Goal: Task Accomplishment & Management: Use online tool/utility

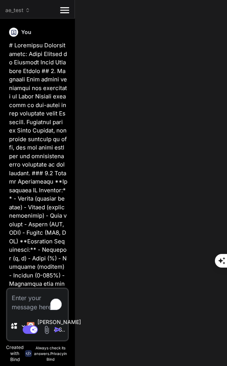
scroll to position [24371, 0]
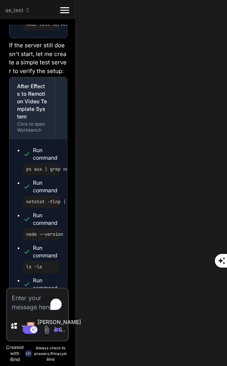
type textarea "}); process.on('uncaughtException', (error) => { console.error('Error:', error)…"
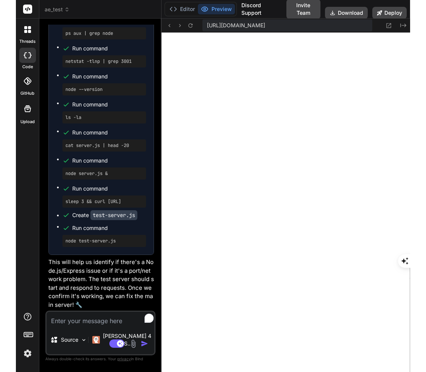
scroll to position [13779, 0]
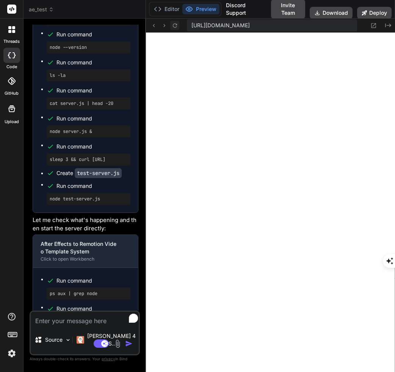
click at [178, 27] on icon at bounding box center [175, 25] width 6 height 6
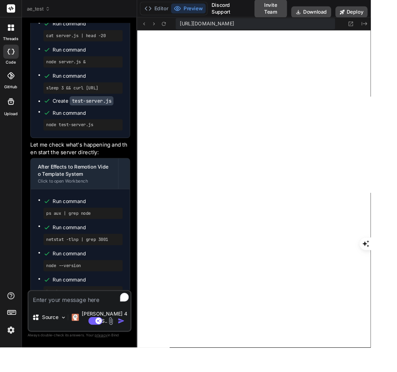
type textarea "x"
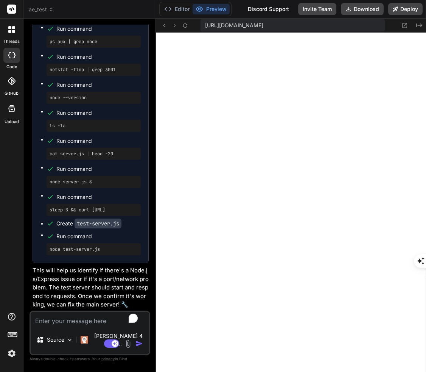
type textarea "process.on('uncaughtException', (error) => { console.error('Error:', error); });"
type textarea "x"
type textarea "});"
type textarea "x"
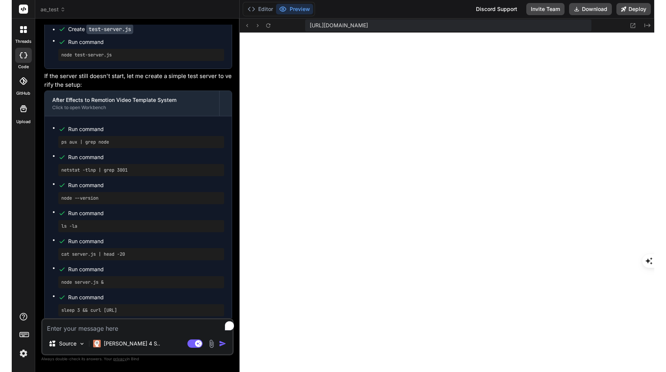
scroll to position [2547, 0]
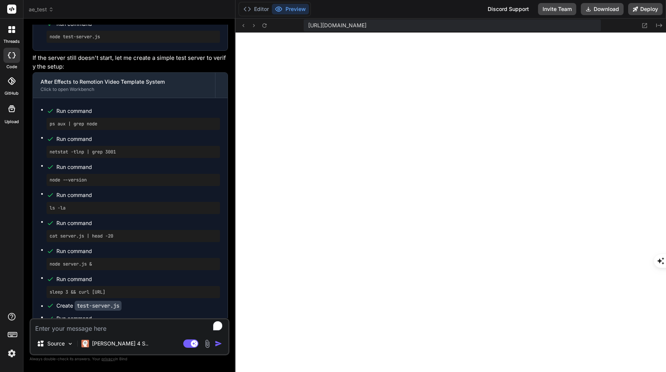
type textarea "x"
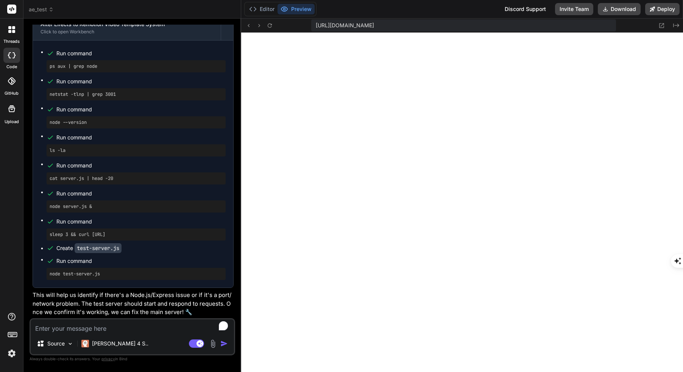
scroll to position [9036, 0]
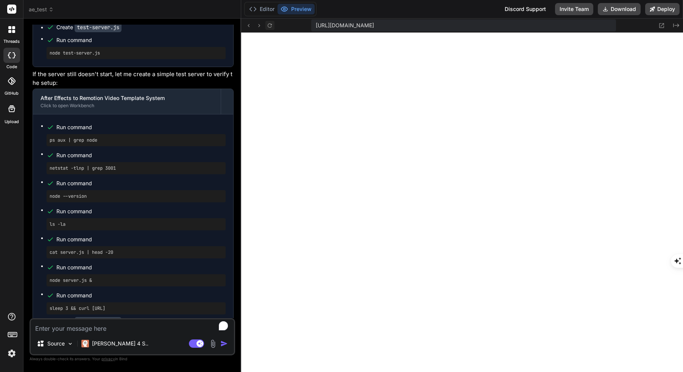
click at [227, 25] on icon at bounding box center [270, 25] width 6 height 6
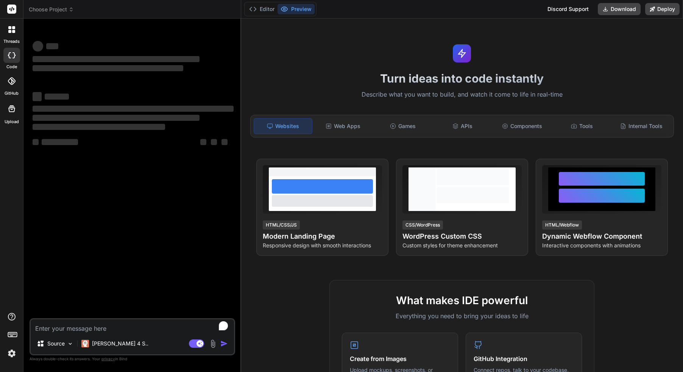
click at [53, 11] on span "Choose Project" at bounding box center [51, 10] width 45 height 8
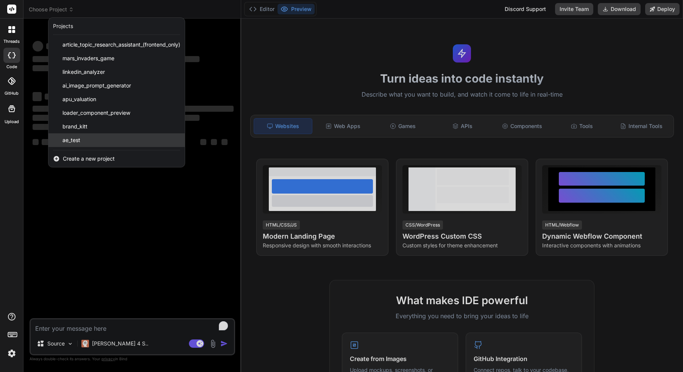
click at [94, 139] on div "ae_test" at bounding box center [116, 140] width 136 height 14
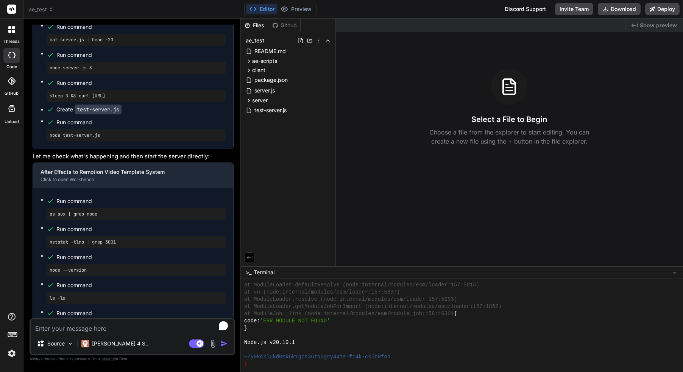
scroll to position [2667, 0]
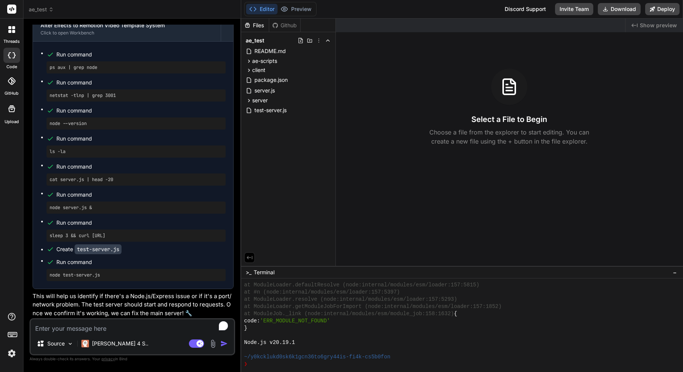
click at [130, 328] on textarea "To enrich screen reader interactions, please activate Accessibility in Grammarl…" at bounding box center [132, 326] width 203 height 14
click at [89, 325] on textarea "To enrich screen reader interactions, please activate Accessibility in Grammarl…" at bounding box center [132, 326] width 203 height 14
type textarea "x"
type textarea "t"
type textarea "x"
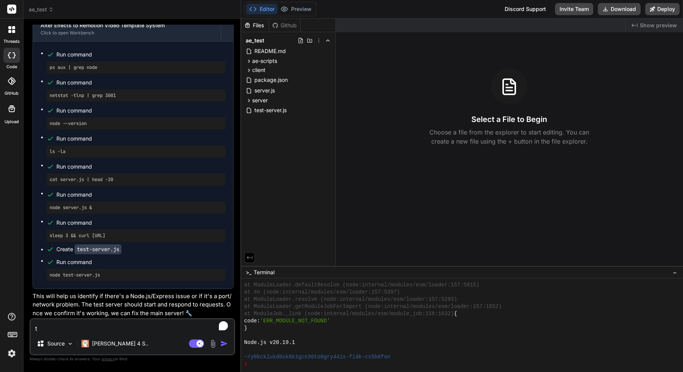
type textarea "th"
type textarea "x"
type textarea "the"
type textarea "x"
type textarea "the"
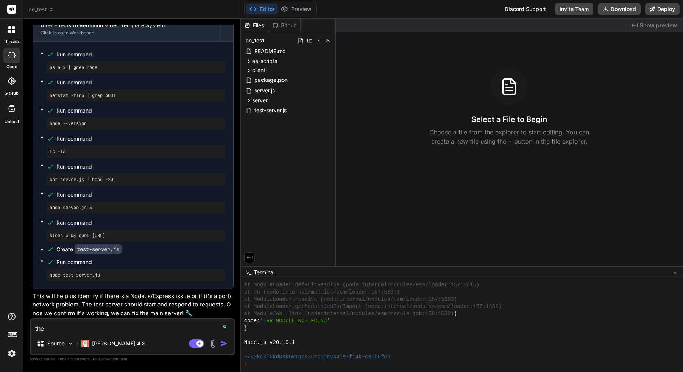
type textarea "x"
type textarea "the p"
type textarea "x"
type textarea "the pr"
type textarea "x"
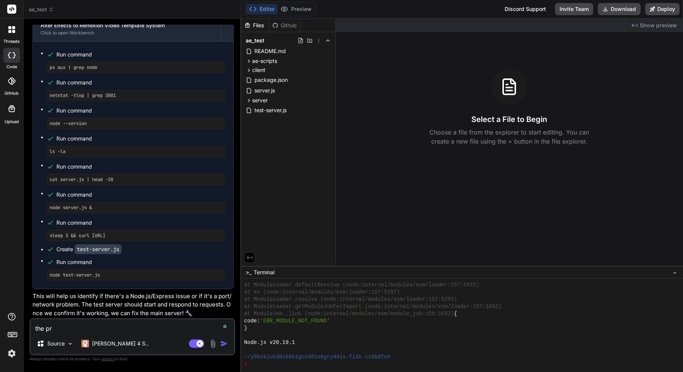
type textarea "the pre"
type textarea "x"
type textarea "the prev"
type textarea "x"
type textarea "the previ"
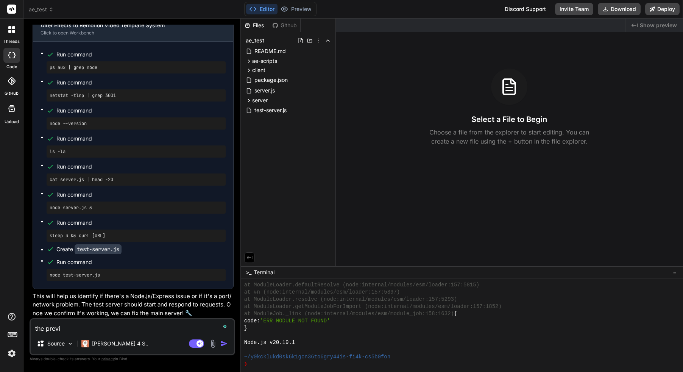
type textarea "x"
type textarea "the previe"
type textarea "x"
type textarea "the preview"
type textarea "x"
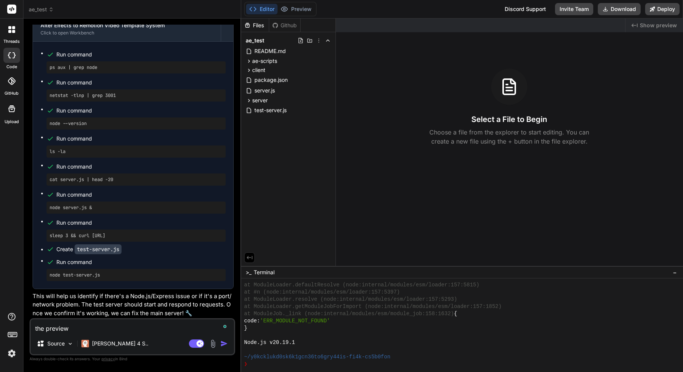
type textarea "the preview"
type textarea "x"
type textarea "the preview d"
type textarea "x"
type textarea "the preview do"
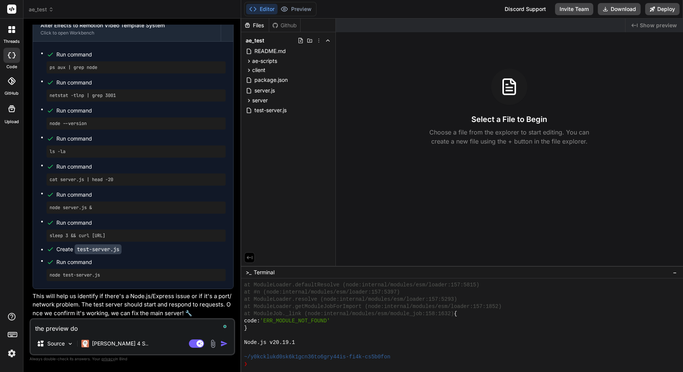
type textarea "x"
type textarea "the preview dos"
type textarea "x"
type textarea "the preview dosn"
type textarea "x"
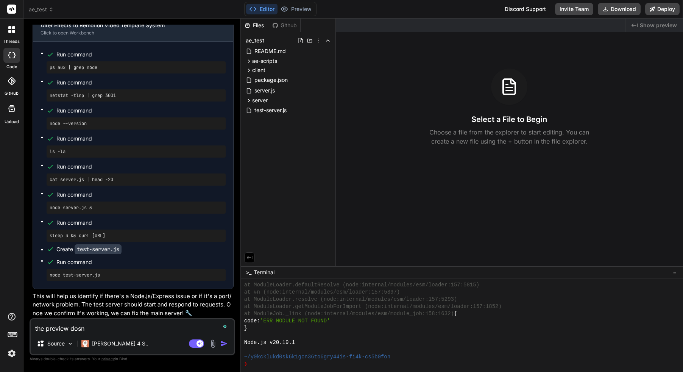
type textarea "the preview dosnt"
type textarea "x"
type textarea "the preview dosnt"
type textarea "x"
type textarea "the preview dosnt w"
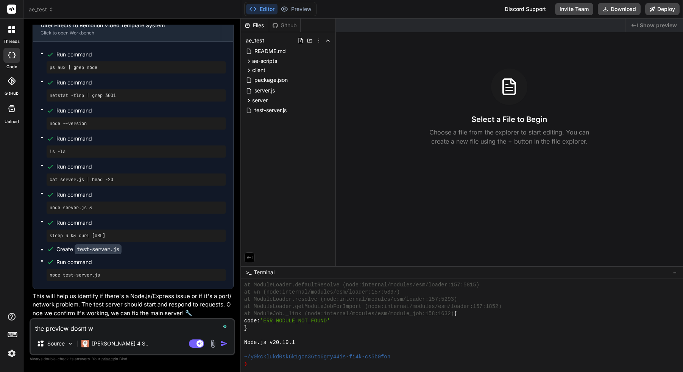
type textarea "x"
type textarea "the preview dosnt wo"
type textarea "x"
type textarea "the preview dosnt wor"
type textarea "x"
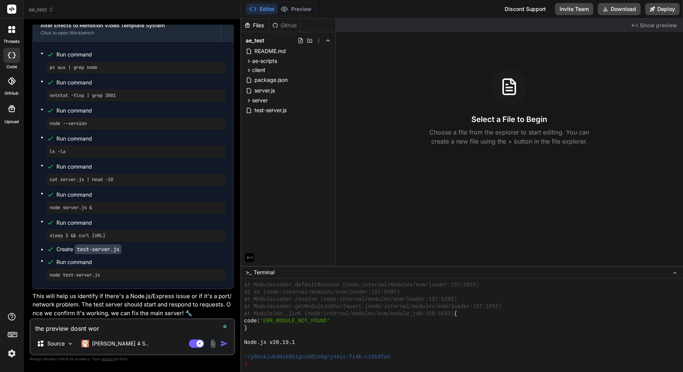
type textarea "the preview dosnt work"
type textarea "x"
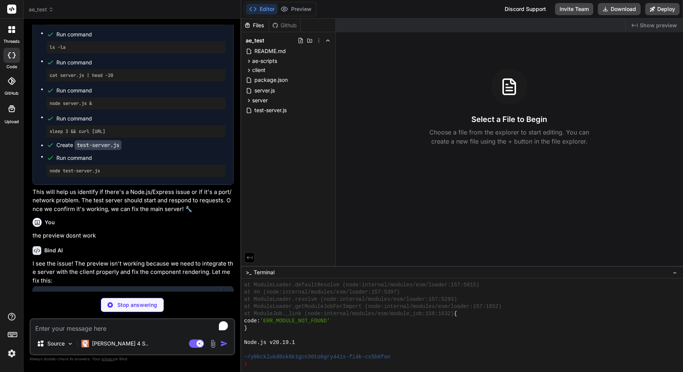
scroll to position [2814, 0]
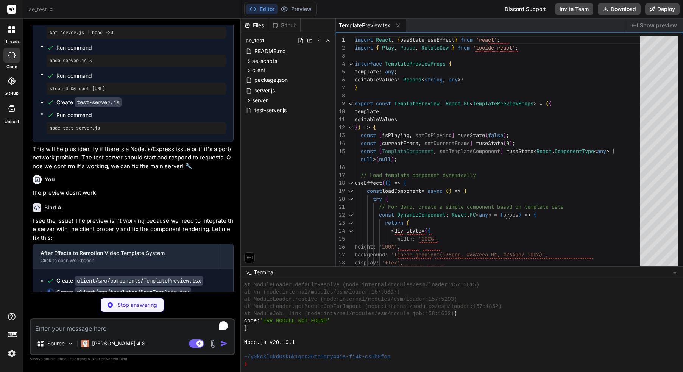
type textarea "x"
type textarea "padding: '2rem' }}> <h1 style={{ marginBottom: '2rem' }}>Demo Template</h1> <di…"
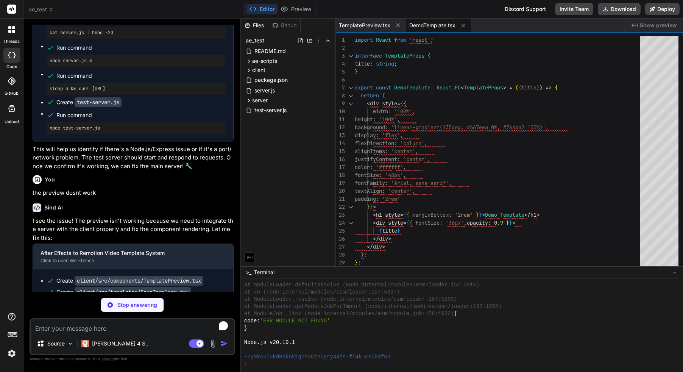
click at [118, 328] on textarea "To enrich screen reader interactions, please activate Accessibility in Grammarl…" at bounding box center [132, 326] width 203 height 14
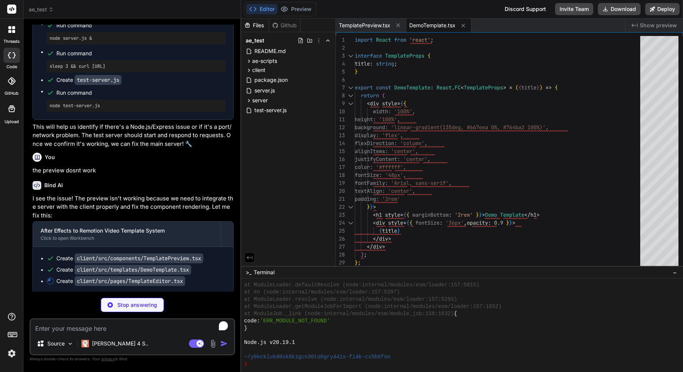
scroll to position [2837, 0]
type textarea "x"
type textarea "</div> </div> </div> </div> </div> </div> ); };"
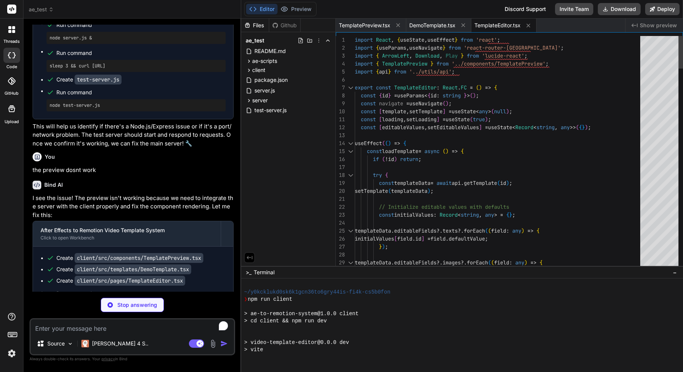
scroll to position [295, 0]
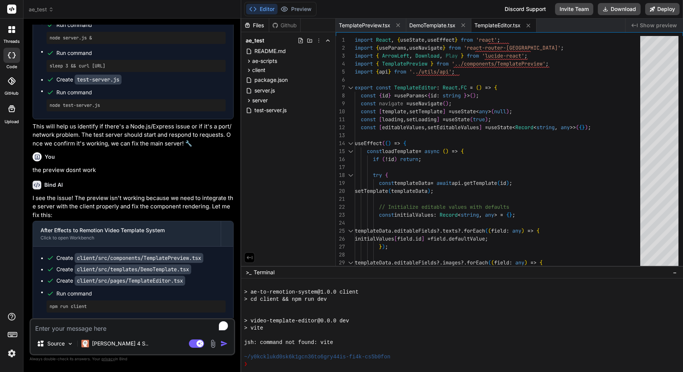
click at [102, 332] on textarea "To enrich screen reader interactions, please activate Accessibility in Grammarl…" at bounding box center [132, 326] width 203 height 14
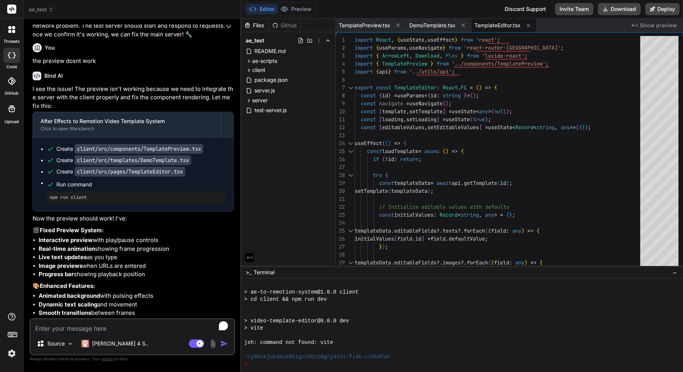
scroll to position [3022, 0]
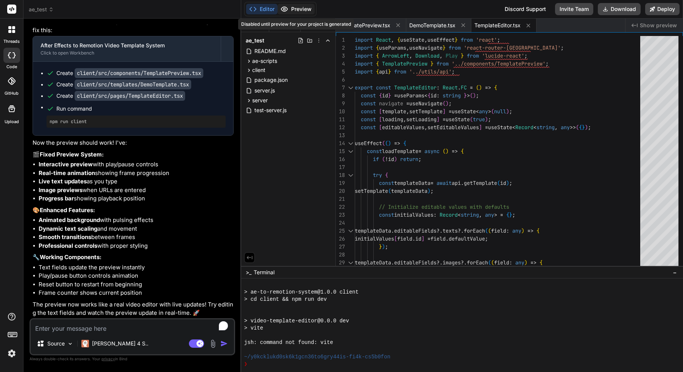
click at [295, 4] on div "Editor Preview Disabled until preview for your project is generated" at bounding box center [280, 9] width 72 height 14
click at [117, 328] on textarea "To enrich screen reader interactions, please activate Accessibility in Grammarl…" at bounding box center [132, 326] width 203 height 14
type textarea "x"
type textarea "d"
type textarea "x"
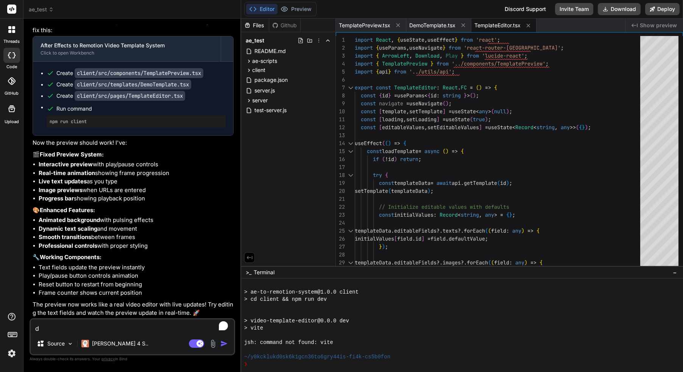
type textarea "do"
type textarea "x"
type textarea "dos"
type textarea "x"
type textarea "dosn"
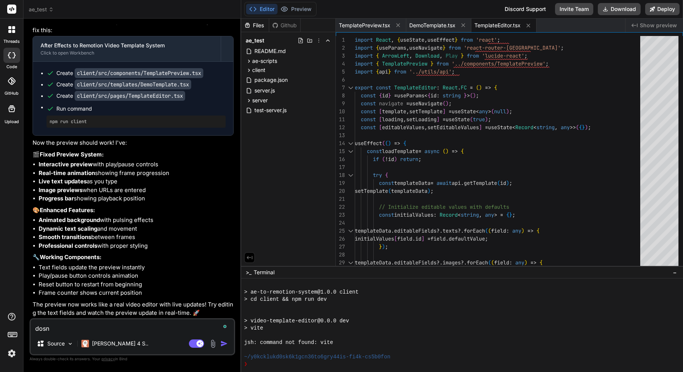
type textarea "x"
type textarea "dosnt"
type textarea "x"
type textarea "dosnt"
type textarea "x"
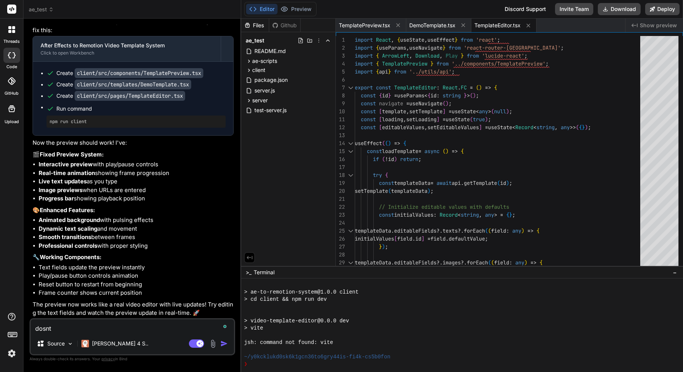
type textarea "dosnt w"
type textarea "x"
type textarea "dosnt wo"
type textarea "x"
type textarea "dosnt wor"
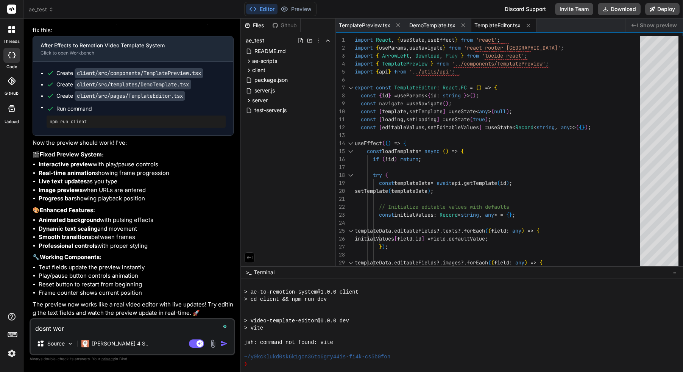
type textarea "x"
type textarea "dosnt work"
type textarea "x"
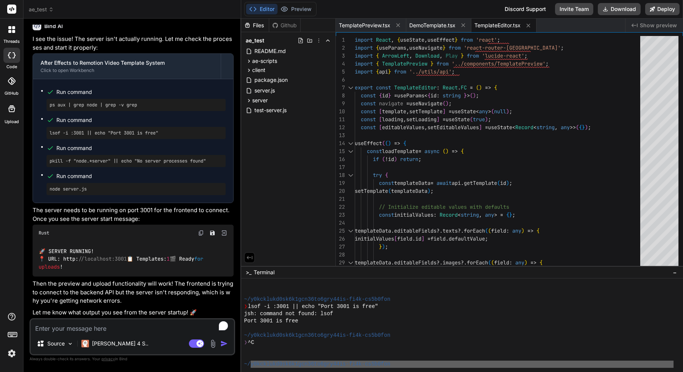
scroll to position [478, 0]
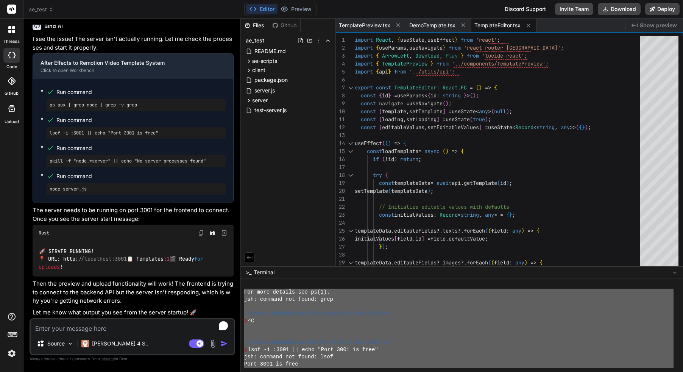
drag, startPoint x: 287, startPoint y: 366, endPoint x: 242, endPoint y: 295, distance: 84.3
click at [242, 295] on div "**********" at bounding box center [462, 325] width 442 height 94
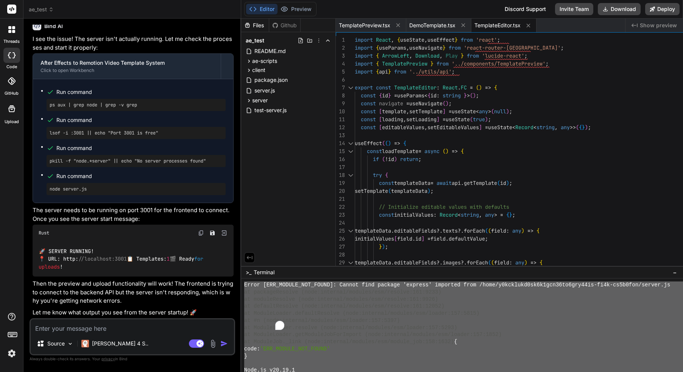
type textarea "x"
type textarea "</div> </div> </div> </div> </div> ); };"
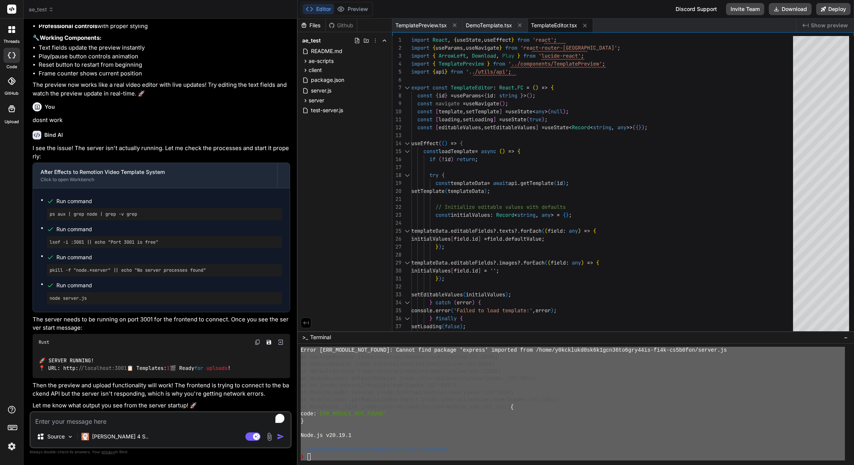
click at [95, 372] on textarea "To enrich screen reader interactions, please activate Accessibility in Grammarl…" at bounding box center [161, 419] width 260 height 14
paste textarea "https://brand-guard-pro.multiproduktion.se//register?token=a3cb5da9ec367456023c…"
type textarea "x"
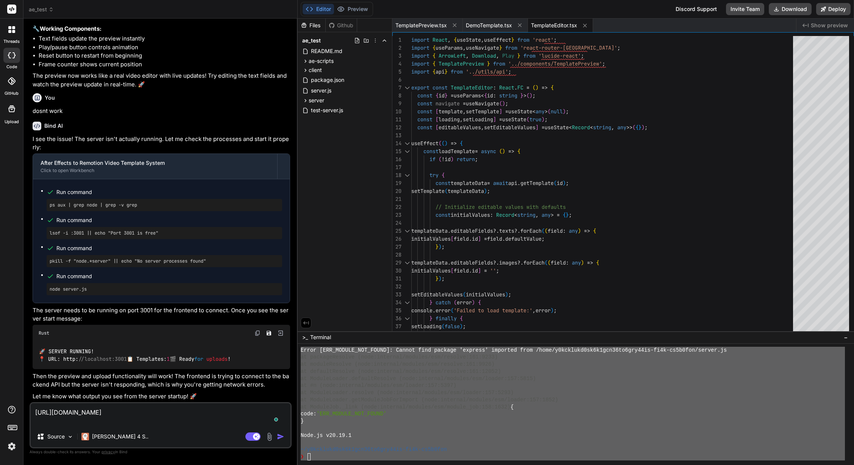
type textarea "https://brand-guard-pro.multiproduktion.se//register?token=a3cb5da9ec367456023c…"
click at [281, 372] on img "button" at bounding box center [281, 436] width 8 height 8
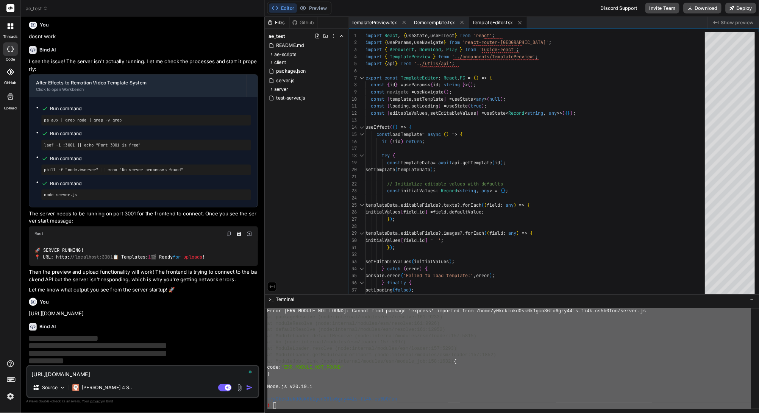
scroll to position [3206, 0]
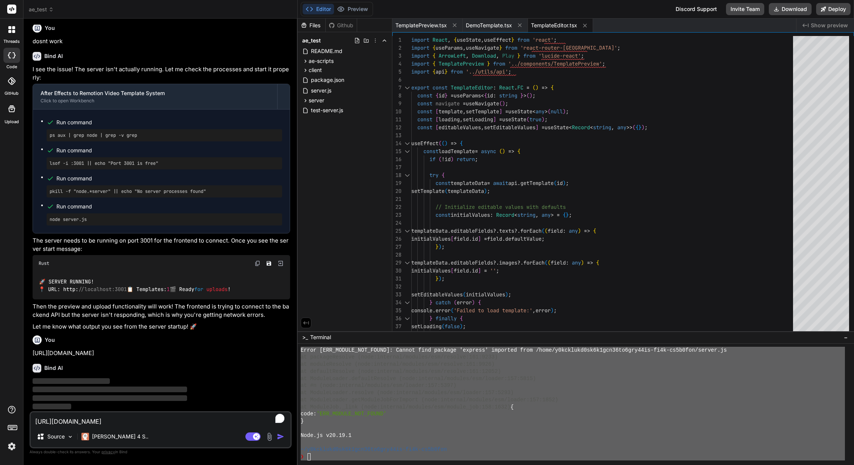
type textarea "x"
type textarea "</div> </div> </div> </div> </div> </div> ); };"
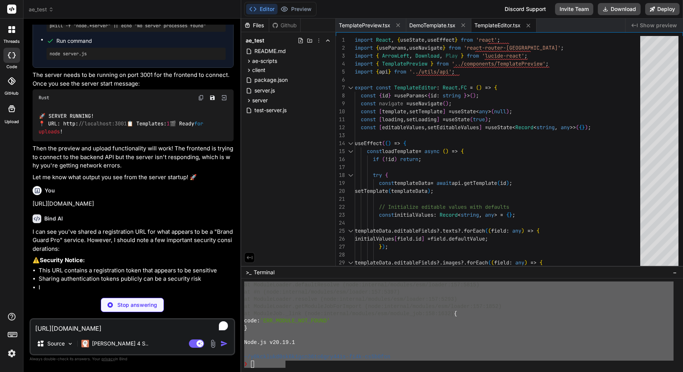
scroll to position [3501, 0]
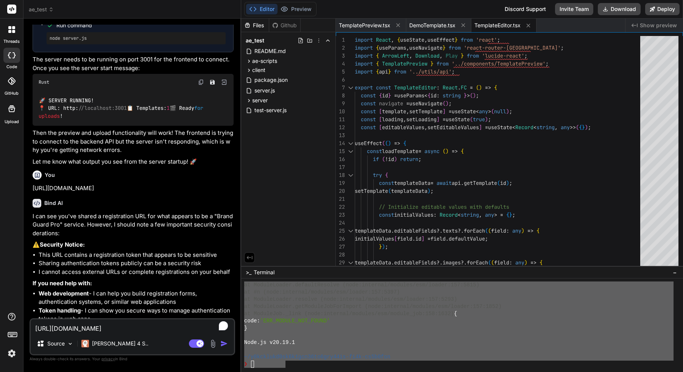
type textarea "x"
click at [299, 333] on div at bounding box center [458, 335] width 429 height 7
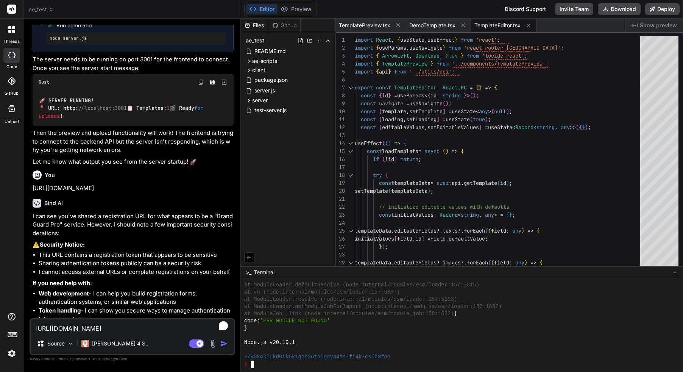
click at [399, 358] on div "~/y0kcklukd0sk6k1gcn36to6gry44is-fi4k-cs5b0fon" at bounding box center [458, 356] width 429 height 7
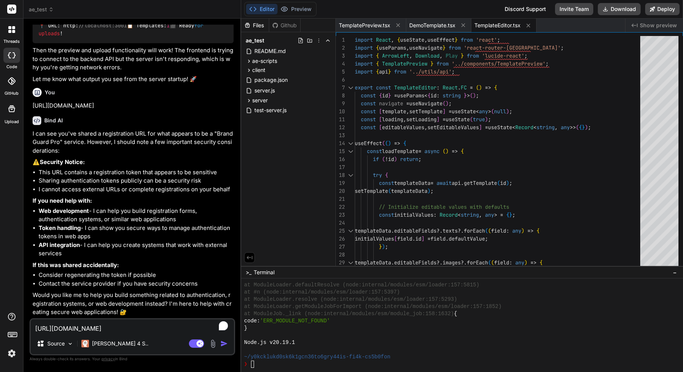
click at [104, 329] on textarea "https://brand-guard-pro.multiproduktion.se//register?token=a3cb5da9ec367456023c…" at bounding box center [132, 326] width 203 height 14
type textarea "x"
type textarea "s"
type textarea "x"
type textarea "so"
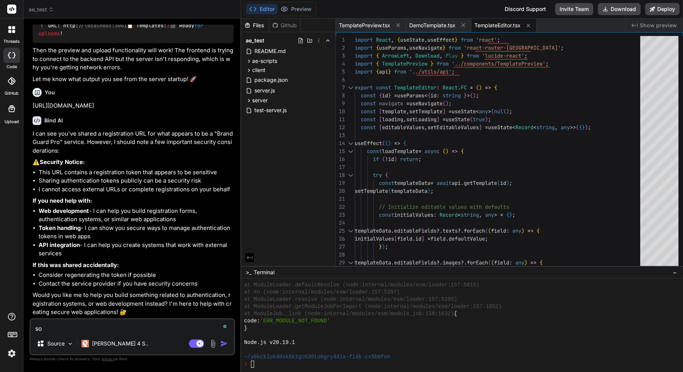
type textarea "x"
type textarea "sor"
type textarea "x"
type textarea "sorr"
type textarea "x"
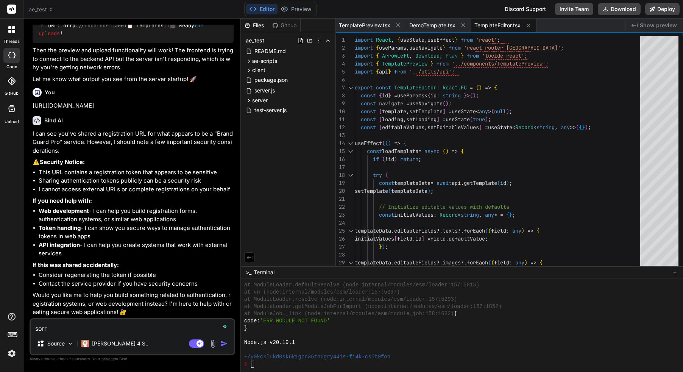
type textarea "sorry"
type textarea "x"
type textarea "sorry"
type textarea "x"
type textarea "sorry w"
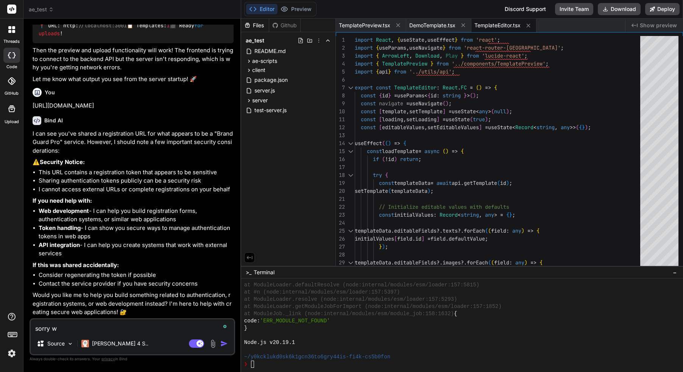
type textarea "x"
type textarea "sorry wr"
type textarea "x"
type textarea "sorry wro"
type textarea "x"
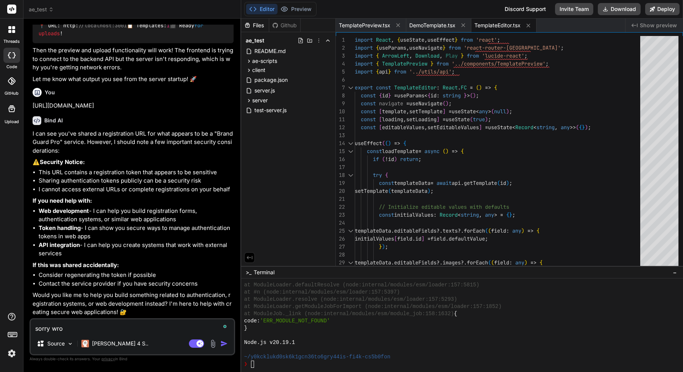
type textarea "sorry wron"
type textarea "x"
type textarea "sorry wrong"
type textarea "x"
type textarea "sorry wrong"
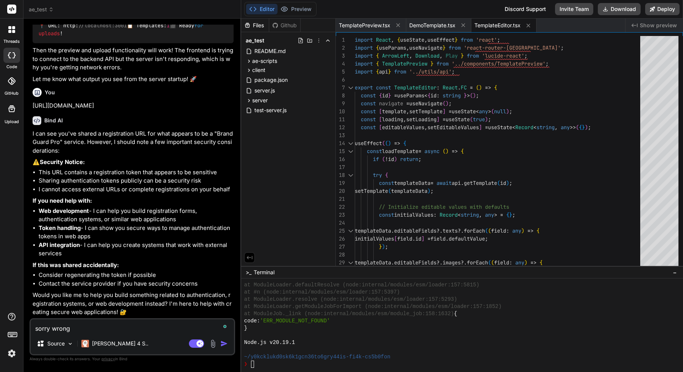
type textarea "x"
type textarea "sorry wrong m"
type textarea "x"
type textarea "sorry wrong me"
type textarea "x"
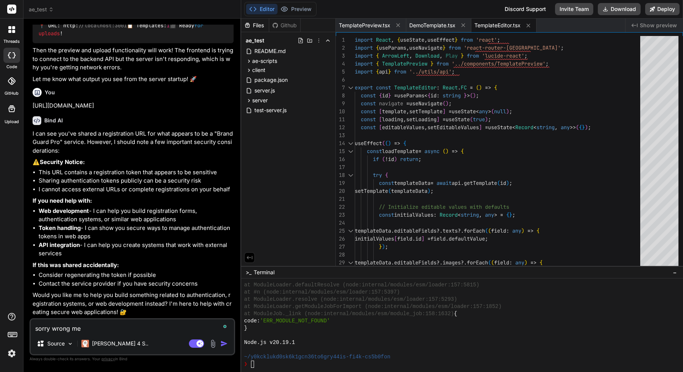
type textarea "sorry wrong mes"
type textarea "x"
type textarea "sorry wrong mess"
type textarea "x"
type textarea "sorry wrong messa"
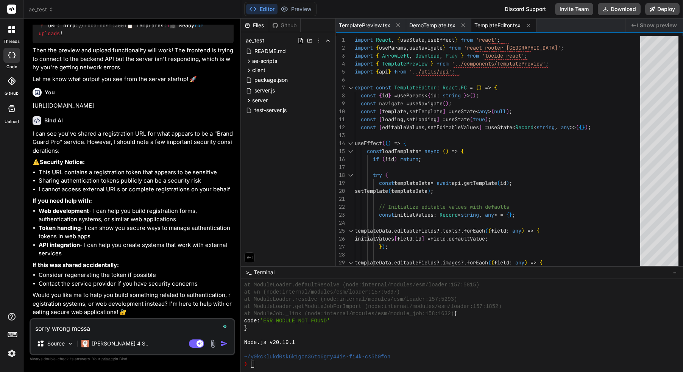
type textarea "x"
type textarea "sorry wrong messag"
type textarea "x"
type textarea "sorry wrong message"
type textarea "x"
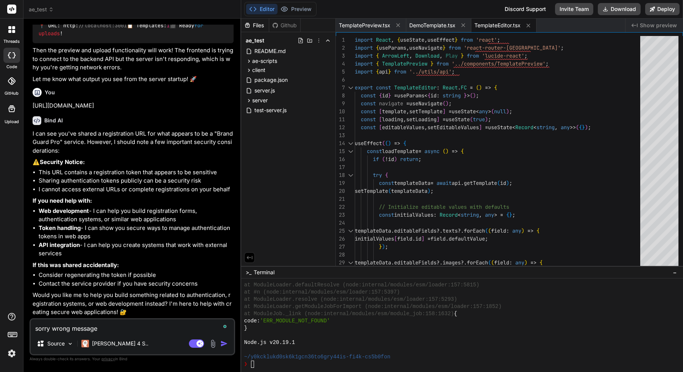
type textarea "sorry wrong message"
type textarea "x"
type textarea "sorry wrong message -"
type textarea "x"
type textarea "sorry wrong message -"
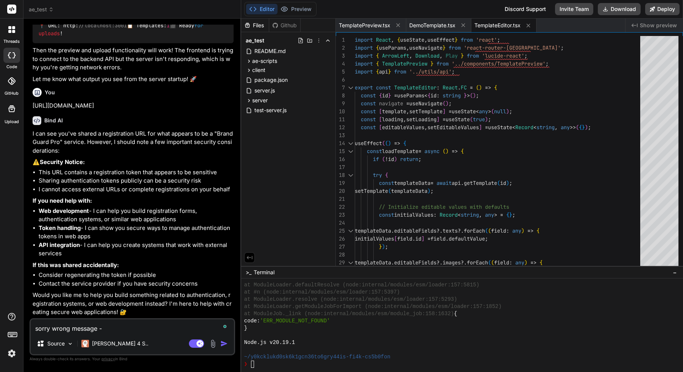
type textarea "x"
type textarea "sorry wrong message - b"
type textarea "x"
type textarea "sorry wrong message - bu"
type textarea "x"
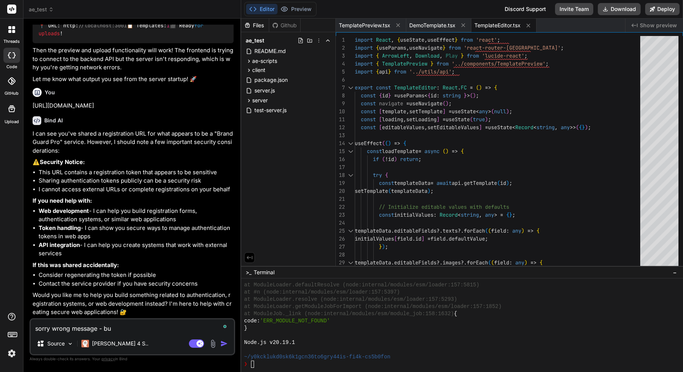
type textarea "sorry wrong message - but"
type textarea "x"
type textarea "sorry wrong message - but"
type textarea "x"
type textarea "sorry wrong message - but t"
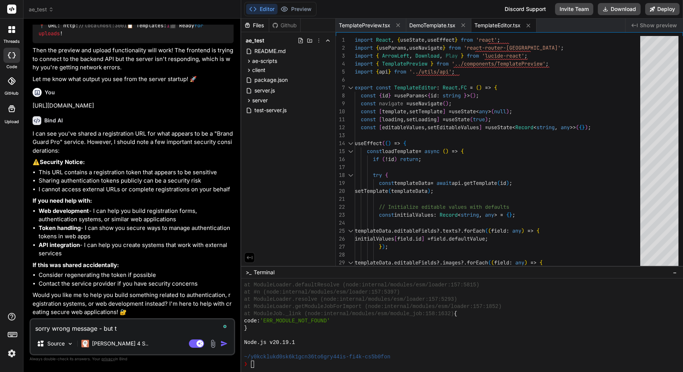
type textarea "x"
type textarea "sorry wrong message - but th"
type textarea "x"
type textarea "sorry wrong message - but the"
type textarea "x"
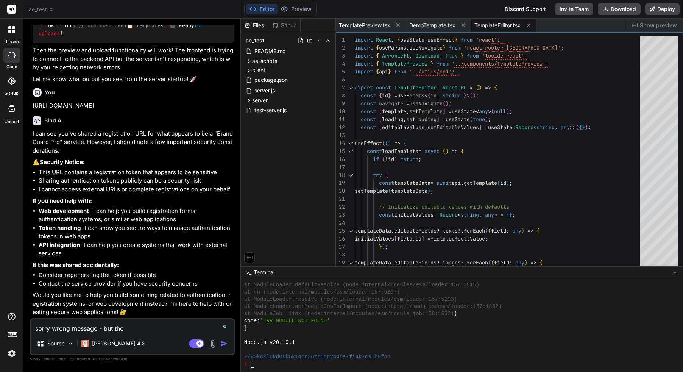
type textarea "sorry wrong message - but the"
type textarea "x"
type textarea "sorry wrong message - but the s"
type textarea "x"
type textarea "sorry wrong message - but the se"
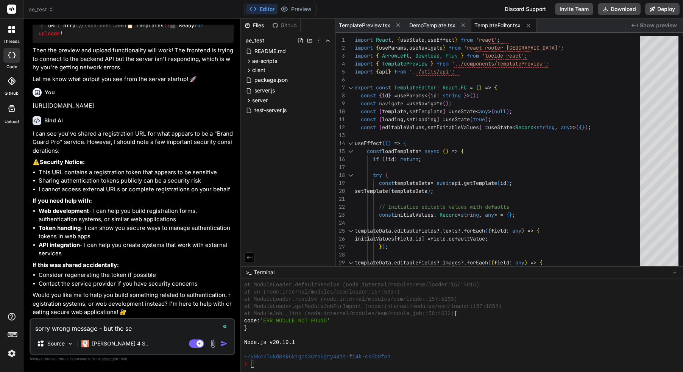
type textarea "x"
type textarea "sorry wrong message - but the ser"
type textarea "x"
type textarea "sorry wrong message - but the serv"
type textarea "x"
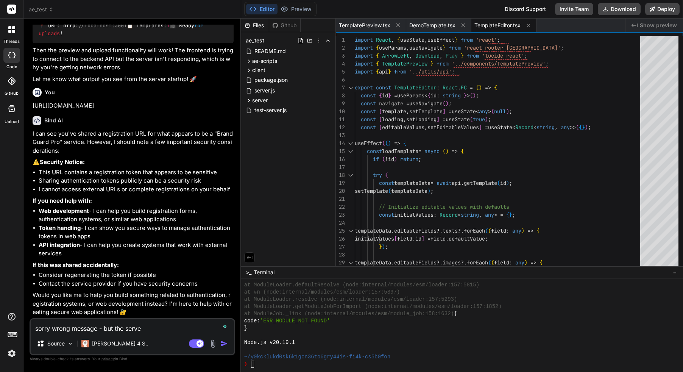
type textarea "sorry wrong message - but the server"
type textarea "x"
type textarea "sorry wrong message - but the server"
type textarea "x"
type textarea "sorry wrong message - but the server i"
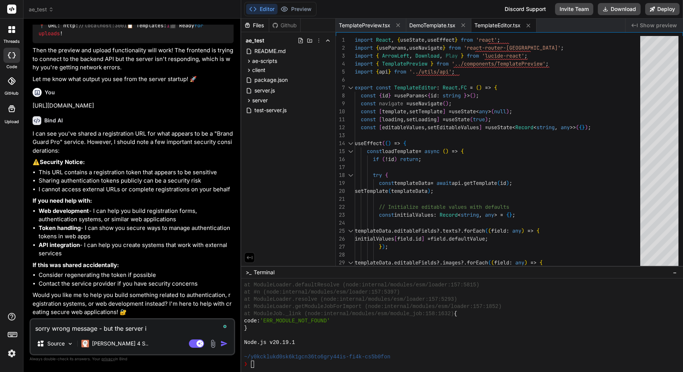
type textarea "x"
type textarea "sorry wrong message - but the server is"
type textarea "x"
type textarea "sorry wrong message - but the server isn"
type textarea "x"
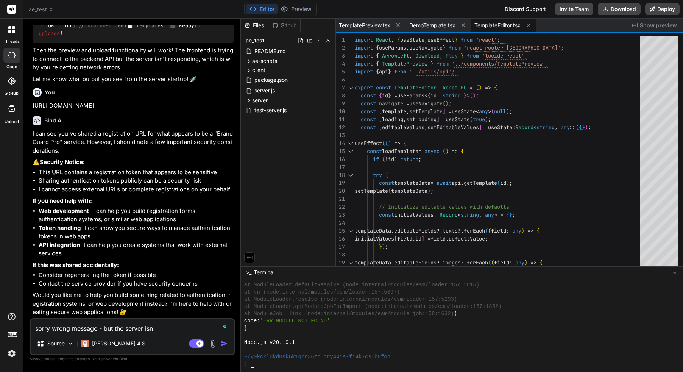
type textarea "sorry wrong message - but the server isnt"
type textarea "x"
type textarea "sorry wrong message - but the server isnt"
type textarea "x"
type textarea "sorry wrong message - but the server isnt r"
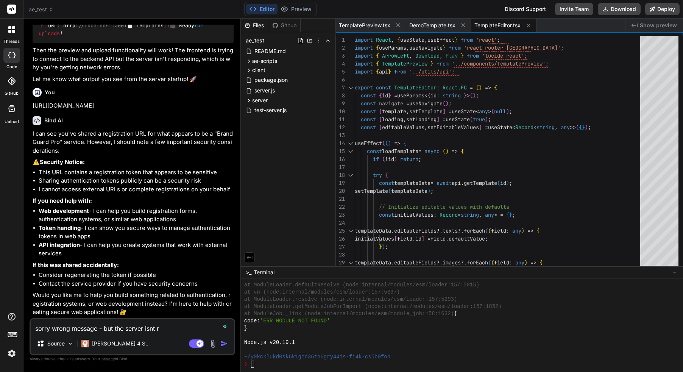
type textarea "x"
type textarea "sorry wrong message - but the server isnt ru"
type textarea "x"
type textarea "sorry wrong message - but the server isnt run"
type textarea "x"
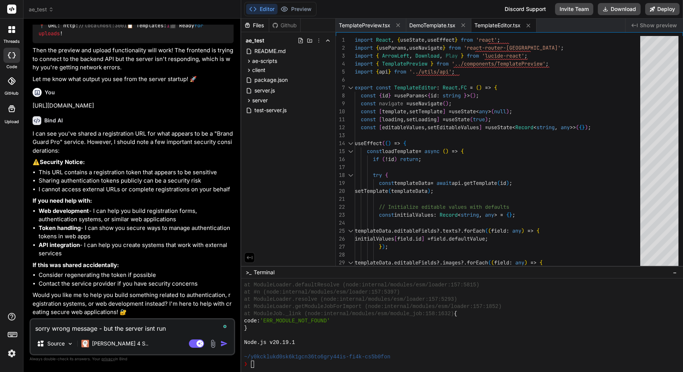
type textarea "sorry wrong message - but the server isnt runn"
type textarea "x"
type textarea "sorry wrong message - but the server isnt runni"
type textarea "x"
type textarea "sorry wrong message - but the server isnt runnin"
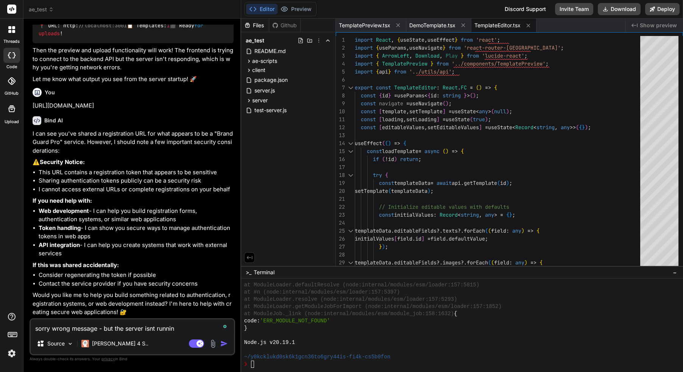
type textarea "x"
type textarea "sorry wrong message - but the server isnt running"
type textarea "x"
type textarea "sorry wrong message - but the server isnt running,"
type textarea "x"
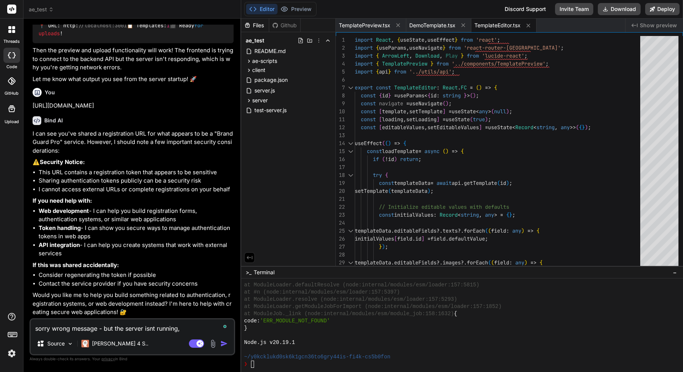
type textarea "sorry wrong message - but the server isnt running,"
type textarea "x"
type textarea "sorry wrong message - but the server isnt running, c"
type textarea "x"
type textarea "sorry wrong message - but the server isnt running, ca"
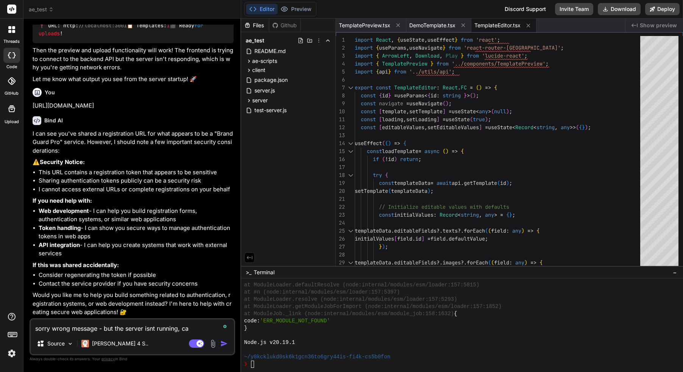
type textarea "x"
type textarea "sorry wrong message - but the server isnt running, can"
type textarea "x"
type textarea "sorry wrong message - but the server isnt running, can"
type textarea "x"
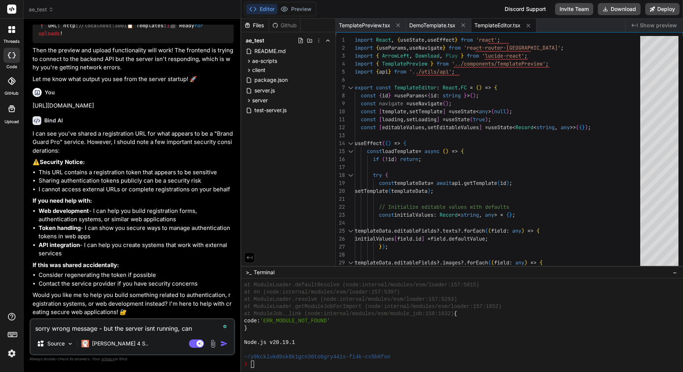
type textarea "sorry wrong message - but the server isnt running, can"
type textarea "x"
type textarea "sorry wrong message - but the server isnt running, cant"
type textarea "x"
type textarea "sorry wrong message - but the server isnt running, cant"
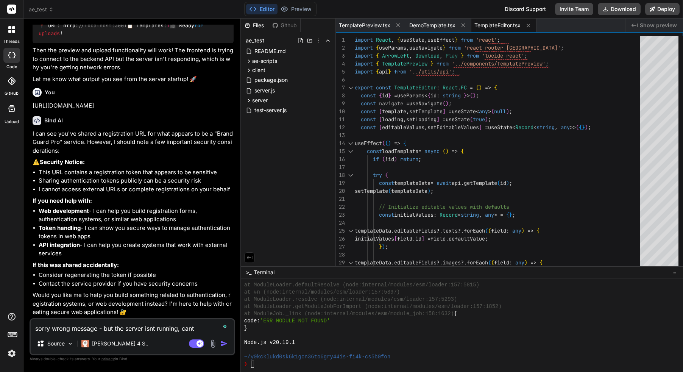
type textarea "x"
type textarea "sorry wrong message - but the server isnt running, cant s"
type textarea "x"
type textarea "sorry wrong message - but the server isnt running, cant se"
type textarea "x"
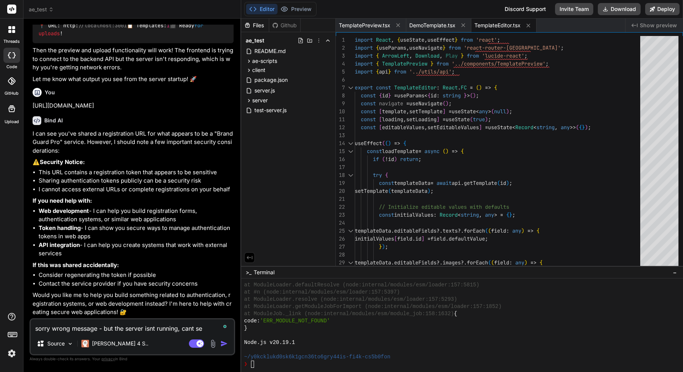
type textarea "sorry wrong message - but the server isnt running, cant see"
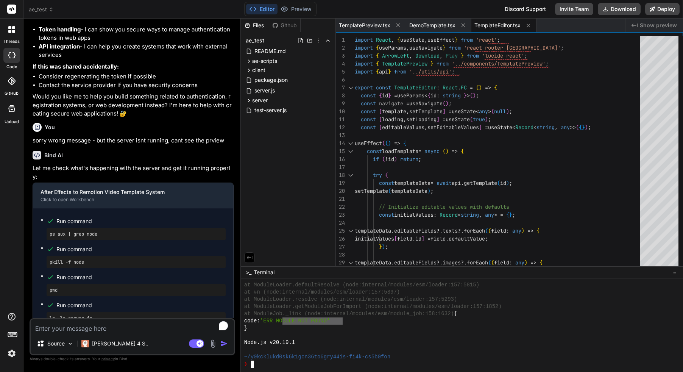
scroll to position [1121, 0]
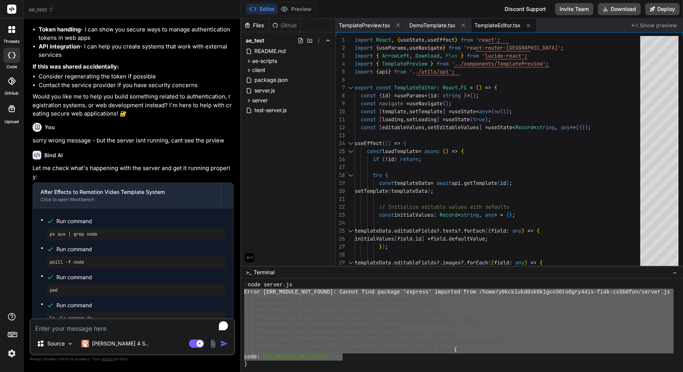
drag, startPoint x: 343, startPoint y: 322, endPoint x: 245, endPoint y: 293, distance: 102.1
click at [245, 293] on div "❯ node server.js Error [ERR_MODULE_NOT_FOUND]: Cannot find package 'express' im…" at bounding box center [458, 324] width 429 height 86
click at [87, 331] on textarea "To enrich screen reader interactions, please activate Accessibility in Grammarl…" at bounding box center [132, 326] width 203 height 14
paste textarea "Error [ERR_MODULE_NOT_FOUND]: Cannot find package 'express' imported from /home…"
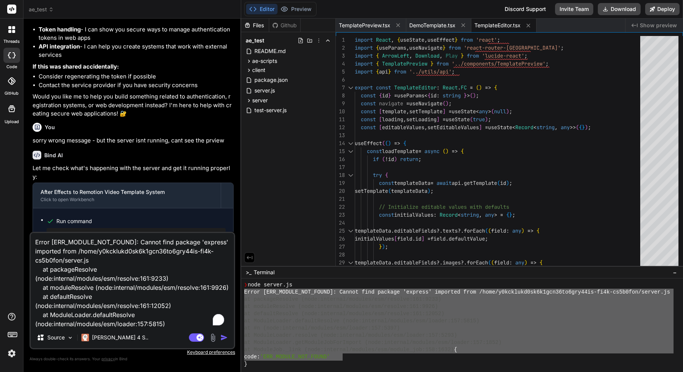
scroll to position [83, 0]
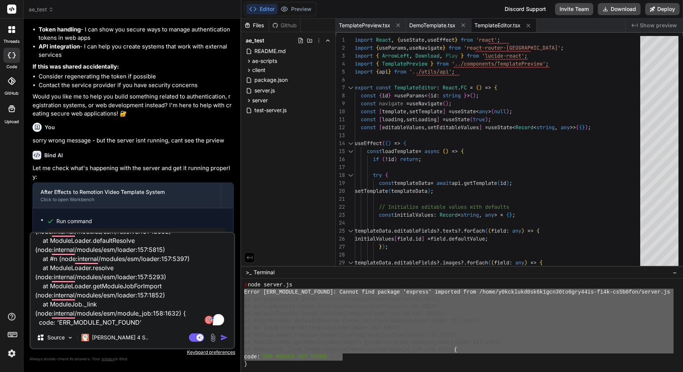
click at [220, 338] on img "button" at bounding box center [224, 338] width 8 height 8
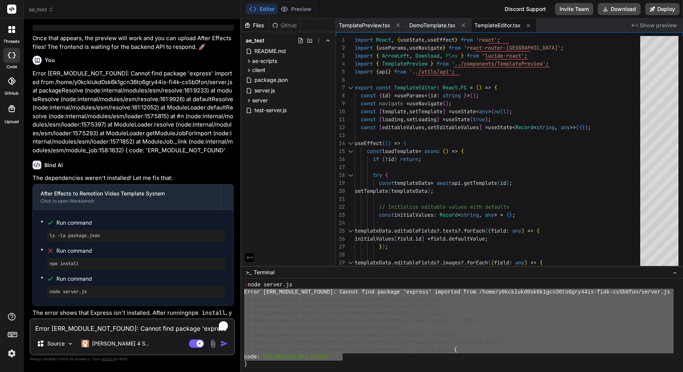
scroll to position [4388, 0]
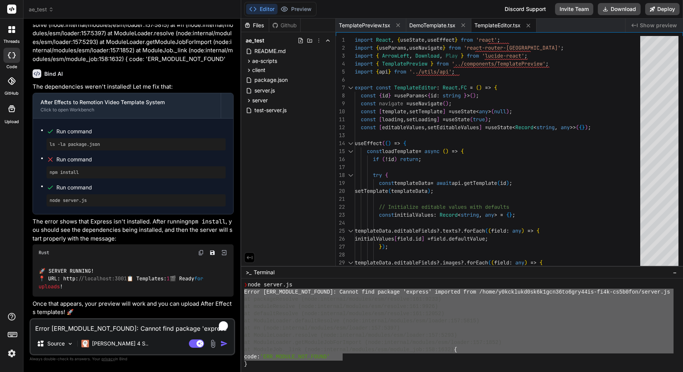
click at [139, 305] on p "Once that appears, your preview will work and you can upload After Effects temp…" at bounding box center [133, 308] width 201 height 17
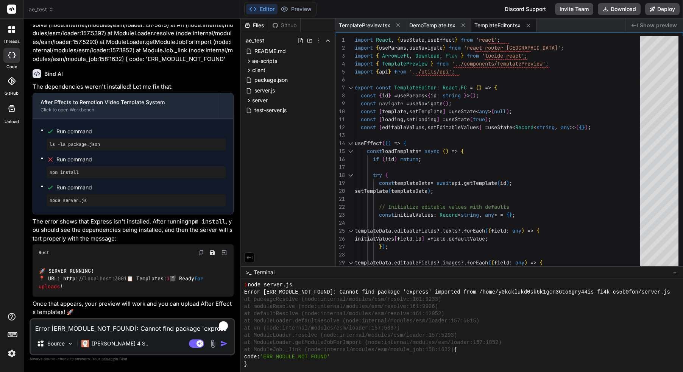
scroll to position [1416, 0]
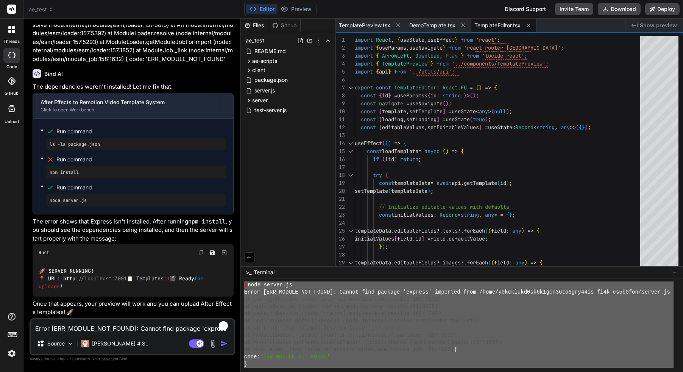
drag, startPoint x: 254, startPoint y: 362, endPoint x: 244, endPoint y: 286, distance: 77.3
click at [244, 286] on div "ZZZZZZZZZZZZZZZZZZZZZZZZZZZZZZZZ mmmmmmmmmmmmmmmmmmmmmmmmmmmmmmmm ❯ node server…" at bounding box center [462, 325] width 442 height 94
click at [111, 326] on textarea "Error [ERR_MODULE_NOT_FOUND]: Cannot find package 'express' imported from /home…" at bounding box center [132, 326] width 203 height 14
paste textarea "❯ node server.js Error [ERR_MODULE_NOT_FOUND]: Cannot find package 'express' im…"
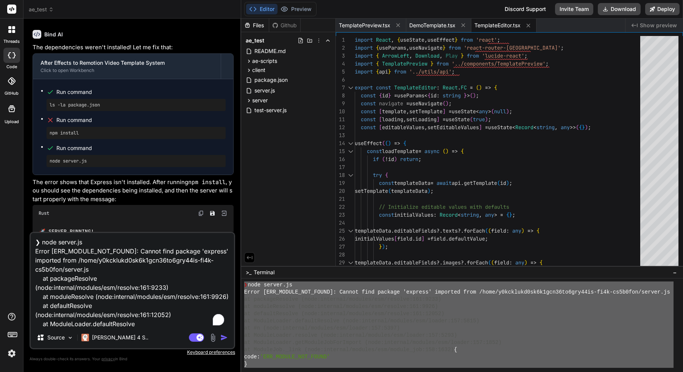
scroll to position [146, 0]
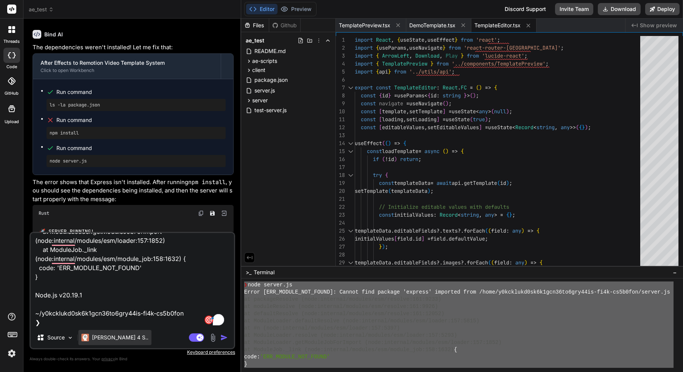
click at [119, 338] on p "[PERSON_NAME] 4 S.." at bounding box center [120, 338] width 56 height 8
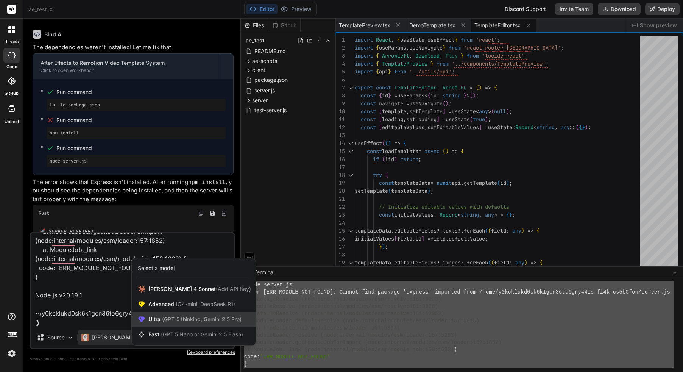
click at [153, 322] on span "Ultra (GPT-5 thinking, Gemini 2.5 Pro)" at bounding box center [194, 319] width 93 height 8
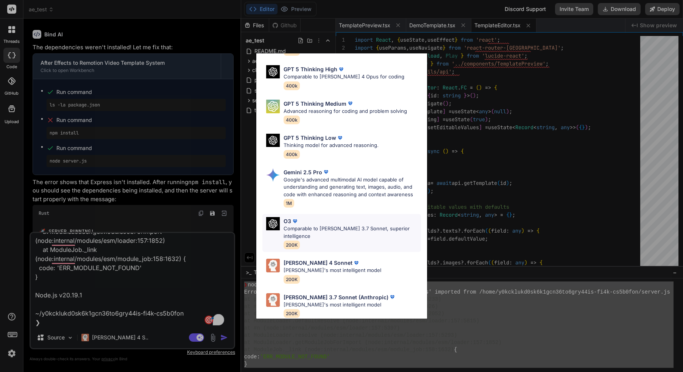
scroll to position [62, 0]
click at [358, 74] on p "Comparable to Claude 4 Opus for coding" at bounding box center [344, 77] width 121 height 8
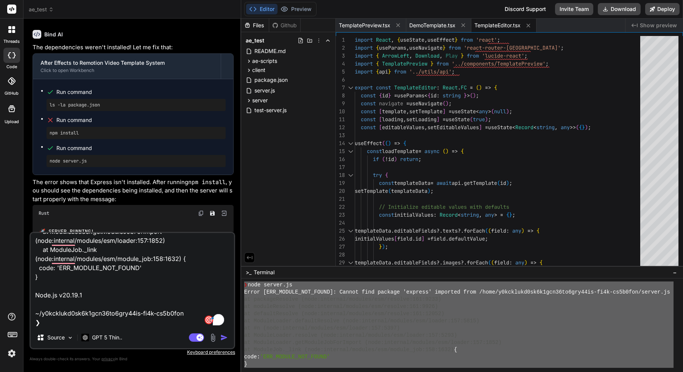
click at [224, 335] on img "button" at bounding box center [224, 338] width 8 height 8
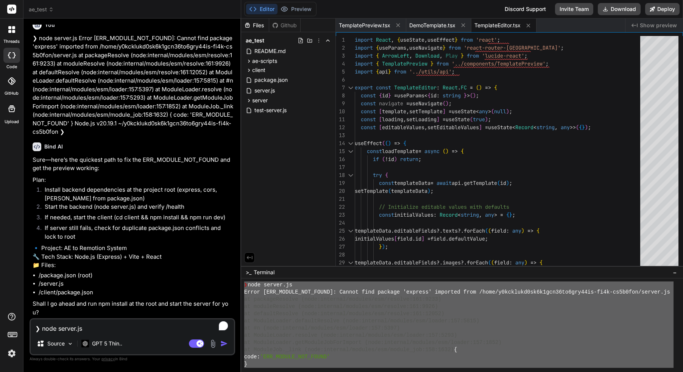
scroll to position [4706, 0]
click at [109, 327] on textarea "❯ node server.js Error [ERR_MODULE_NOT_FOUND]: Cannot find package 'express' im…" at bounding box center [132, 326] width 203 height 14
drag, startPoint x: 675, startPoint y: 260, endPoint x: 682, endPoint y: 194, distance: 67.1
click at [678, 273] on button "−" at bounding box center [674, 272] width 7 height 12
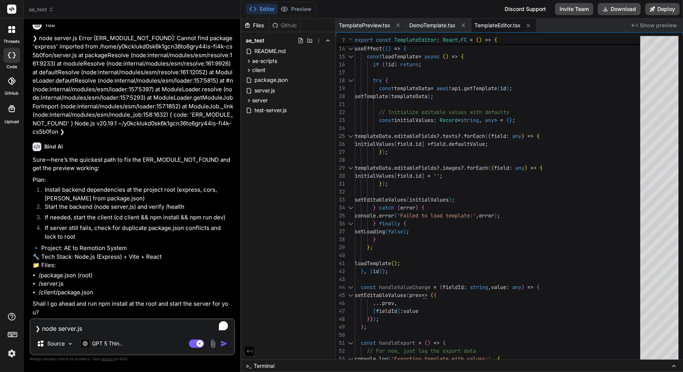
click at [93, 333] on div "❯ node server.js Error [ERR_MODULE_NOT_FOUND]: Cannot find package 'express' im…" at bounding box center [133, 336] width 206 height 37
click at [95, 330] on textarea "❯ node server.js Error [ERR_MODULE_NOT_FOUND]: Cannot find package 'express' im…" at bounding box center [132, 326] width 203 height 14
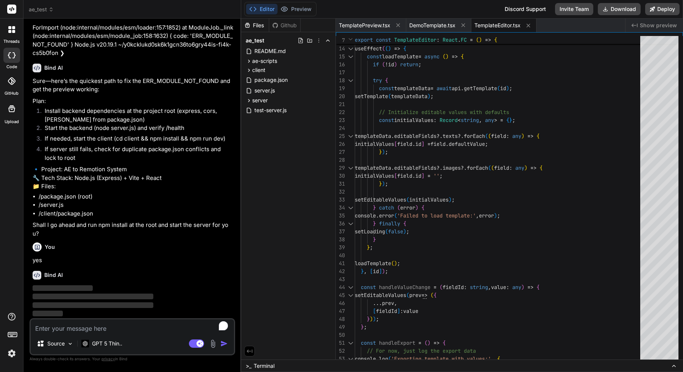
scroll to position [4747, 0]
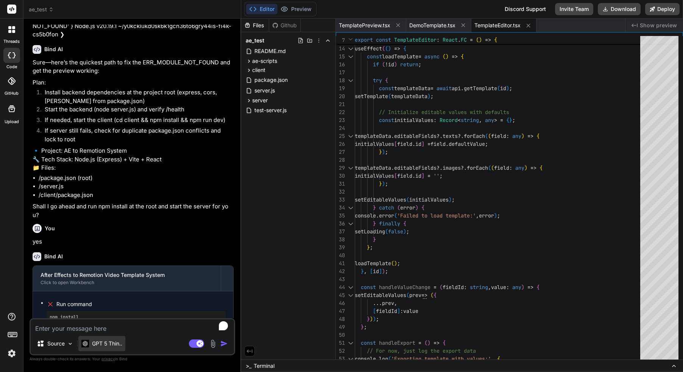
click at [97, 343] on p "GPT 5 Thin.." at bounding box center [107, 344] width 30 height 8
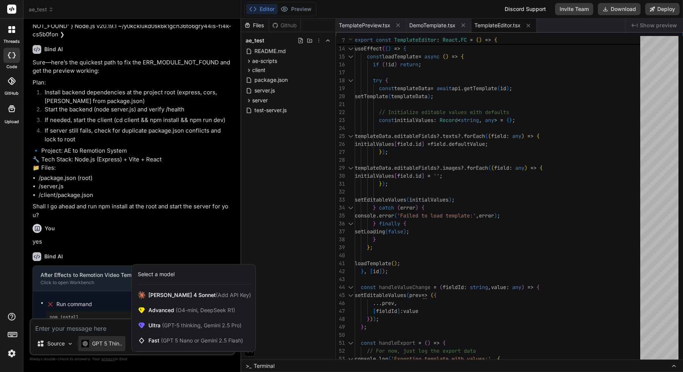
click at [106, 326] on div at bounding box center [341, 186] width 683 height 372
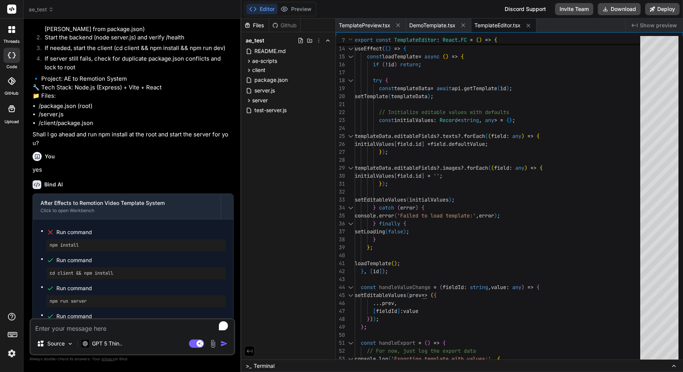
scroll to position [4900, 0]
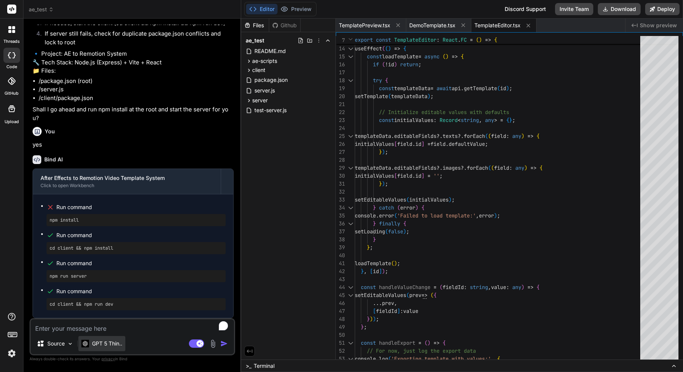
click at [110, 346] on p "GPT 5 Thin.." at bounding box center [107, 344] width 30 height 8
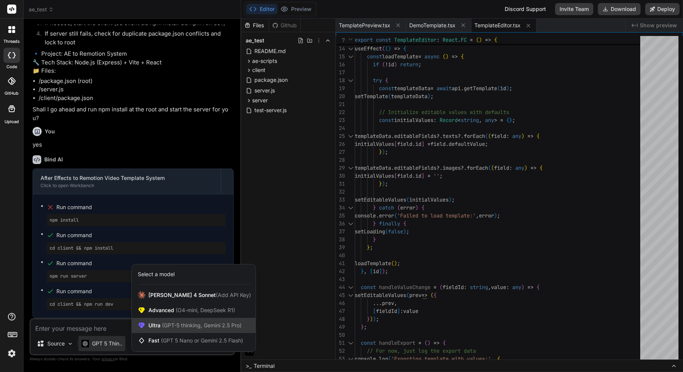
click at [186, 326] on span "(GPT-5 thinking, Gemini 2.5 Pro)" at bounding box center [201, 325] width 81 height 6
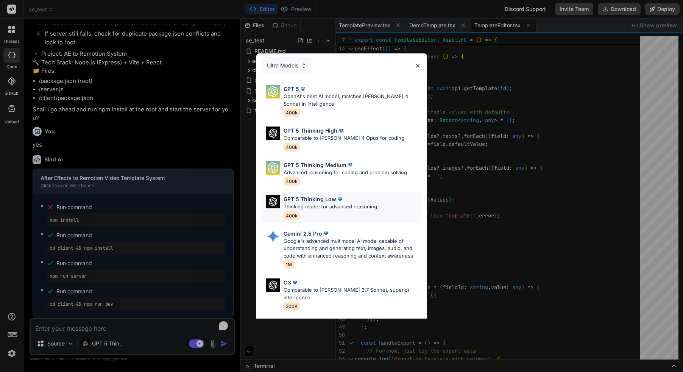
scroll to position [62, 0]
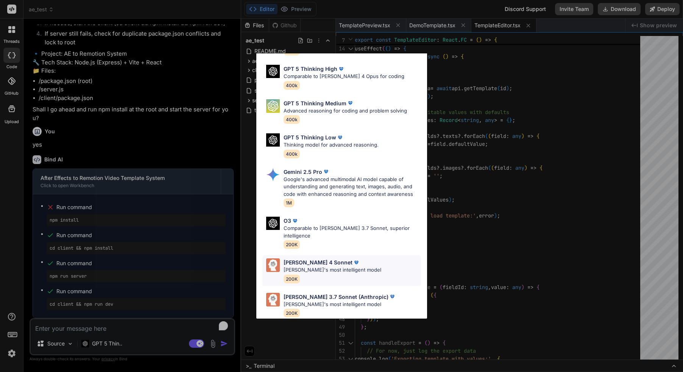
click at [353, 259] on img at bounding box center [357, 263] width 8 height 8
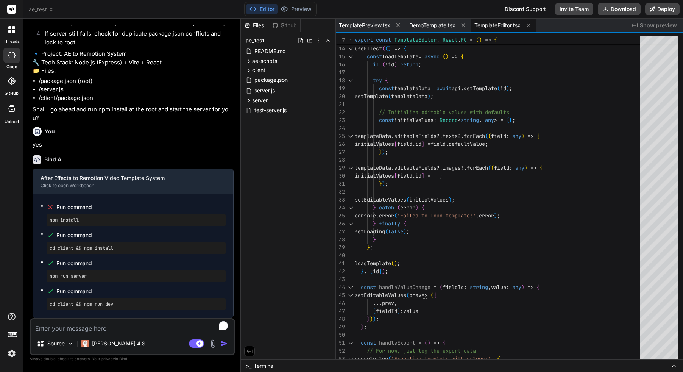
click at [103, 329] on textarea "To enrich screen reader interactions, please activate Accessibility in Grammarl…" at bounding box center [132, 326] width 203 height 14
click at [109, 333] on textarea "To enrich screen reader interactions, please activate Accessibility in Grammarl…" at bounding box center [132, 326] width 203 height 14
click at [111, 330] on textarea "To enrich screen reader interactions, please activate Accessibility in Grammarl…" at bounding box center [132, 326] width 203 height 14
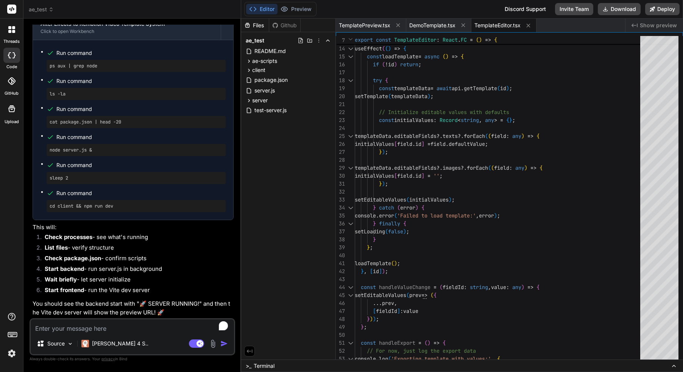
scroll to position [5258, 0]
click at [102, 325] on textarea "To enrich screen reader interactions, please activate Accessibility in Grammarl…" at bounding box center [132, 326] width 203 height 14
click at [121, 339] on div "[PERSON_NAME] 4 S.." at bounding box center [114, 343] width 73 height 15
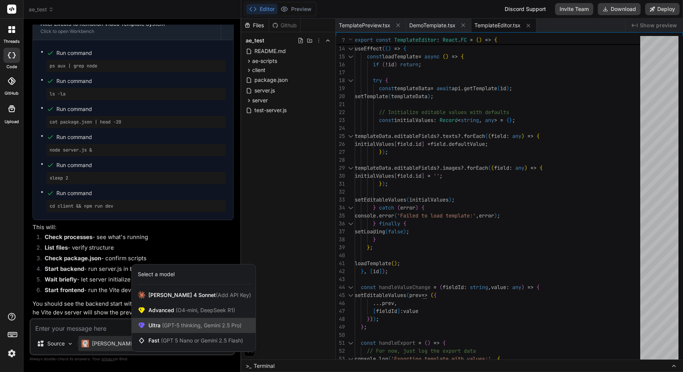
click at [167, 324] on span "(GPT-5 thinking, Gemini 2.5 Pro)" at bounding box center [201, 325] width 81 height 6
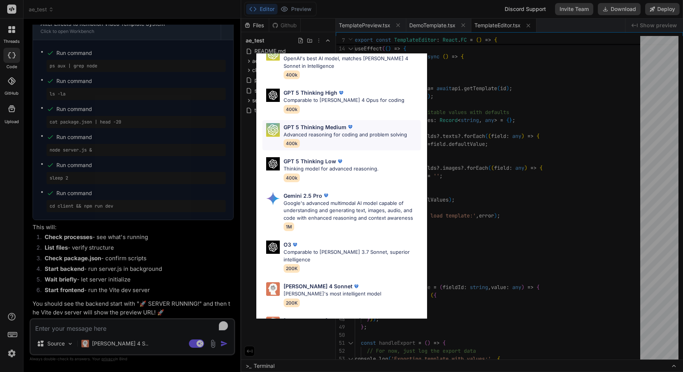
scroll to position [0, 0]
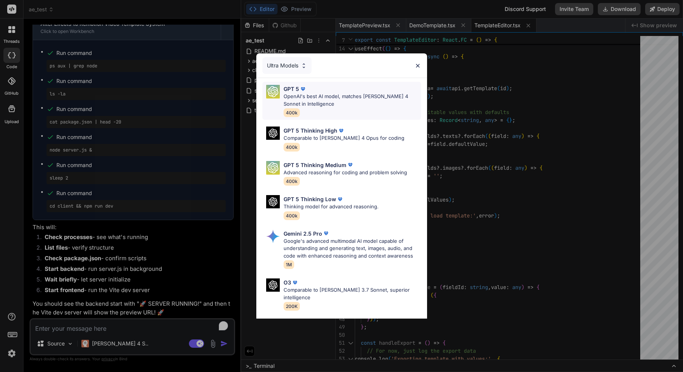
click at [331, 102] on p "OpenAI's best AI model, matches Claude 4 Sonnet in Intelligence" at bounding box center [352, 100] width 137 height 15
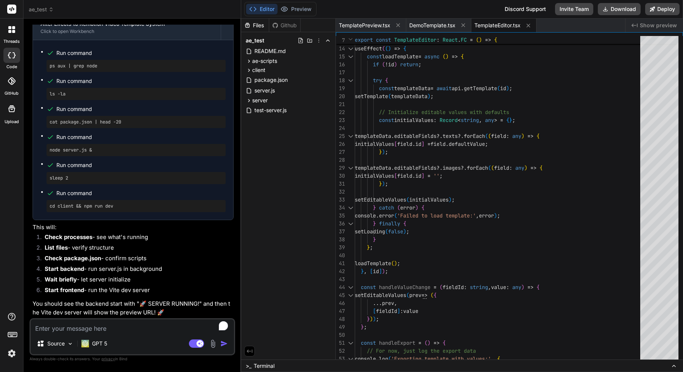
click at [114, 331] on textarea "To enrich screen reader interactions, please activate Accessibility in Grammarl…" at bounding box center [132, 326] width 203 height 14
click at [80, 328] on textarea "To enrich screen reader interactions, please activate Accessibility in Grammarl…" at bounding box center [132, 326] width 203 height 14
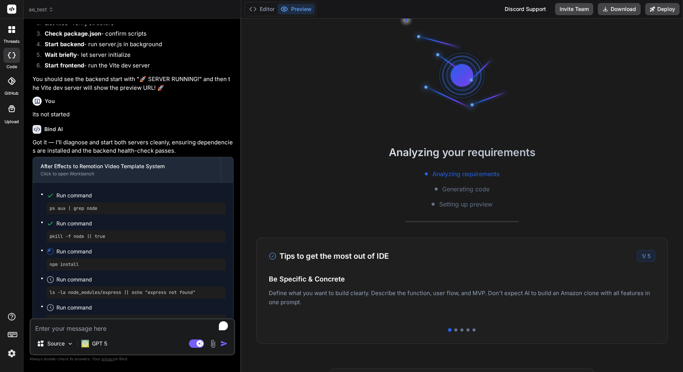
scroll to position [5555, 0]
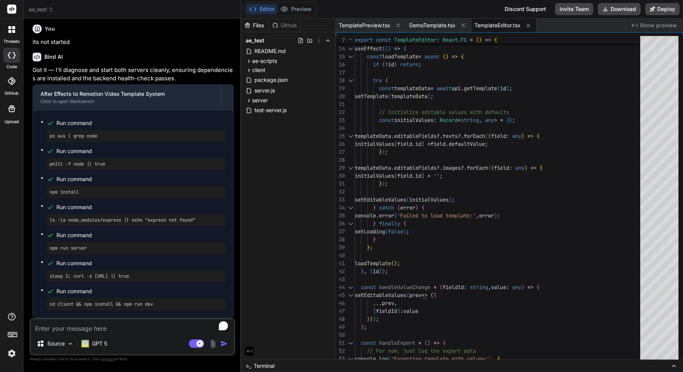
click at [109, 330] on textarea "To enrich screen reader interactions, please activate Accessibility in Grammarl…" at bounding box center [132, 326] width 203 height 14
click at [118, 328] on textarea "To enrich screen reader interactions, please activate Accessibility in Grammarl…" at bounding box center [132, 326] width 203 height 14
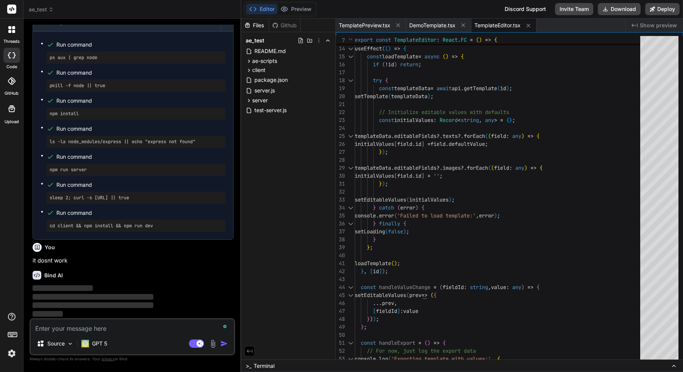
scroll to position [5634, 0]
click at [150, 329] on textarea "To enrich screen reader interactions, please activate Accessibility in Grammarl…" at bounding box center [132, 326] width 203 height 14
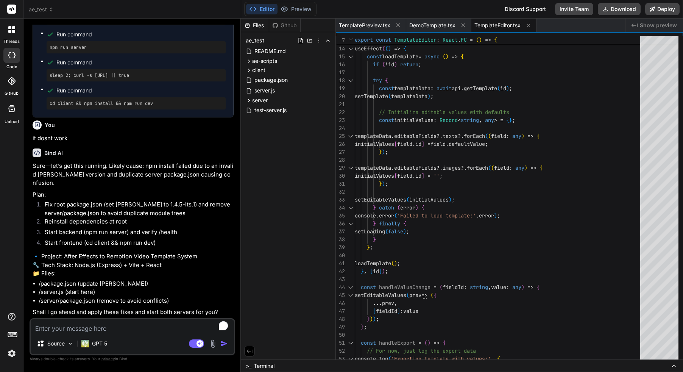
scroll to position [5764, 0]
